Goal: Find specific page/section: Find specific page/section

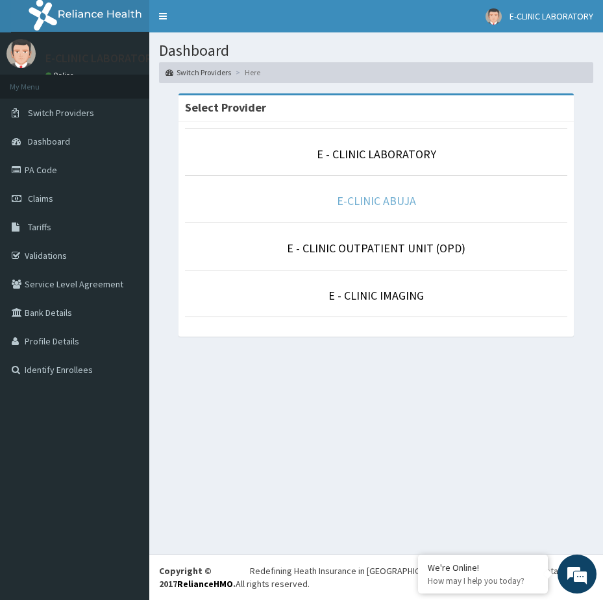
click at [395, 200] on link "E-CLINIC ABUJA" at bounding box center [376, 200] width 79 height 15
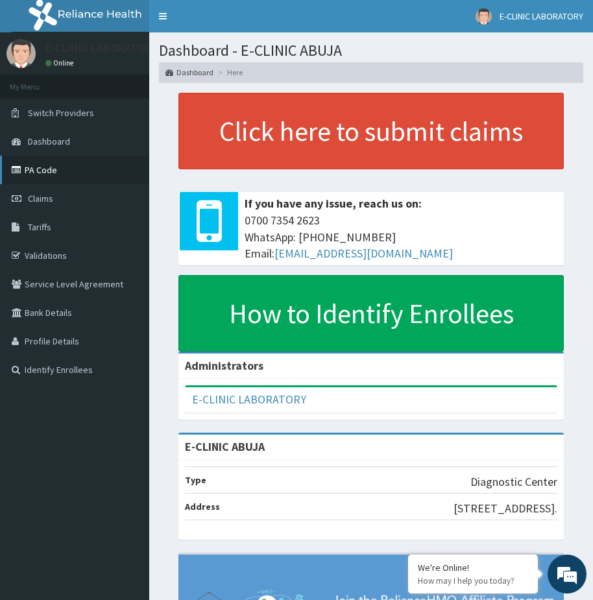
click at [43, 168] on link "PA Code" at bounding box center [74, 170] width 149 height 29
